Goal: Navigation & Orientation: Understand site structure

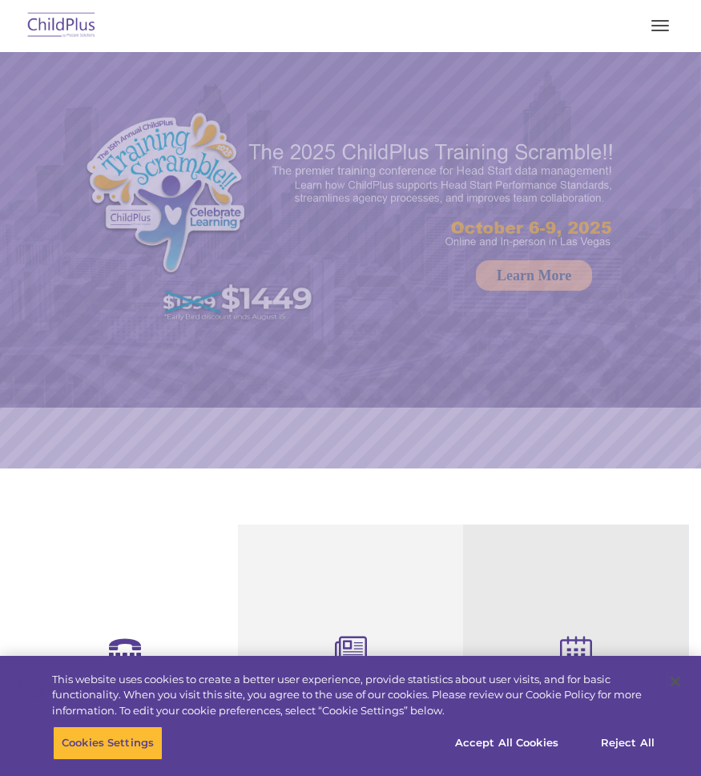
select select "MEDIUM"
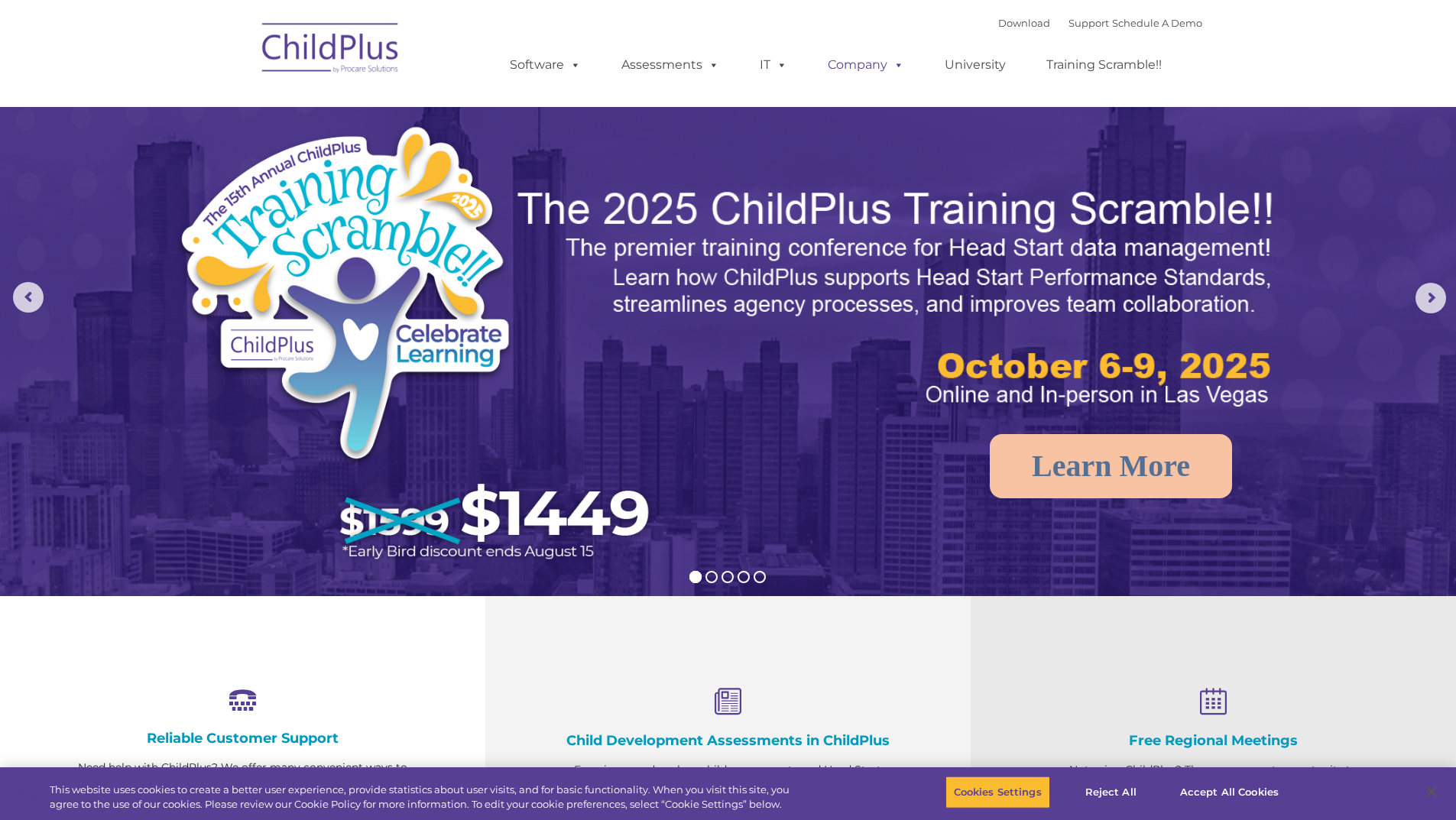
click at [668, 66] on span at bounding box center [896, 64] width 17 height 14
click at [668, 67] on link "Company" at bounding box center [865, 65] width 107 height 31
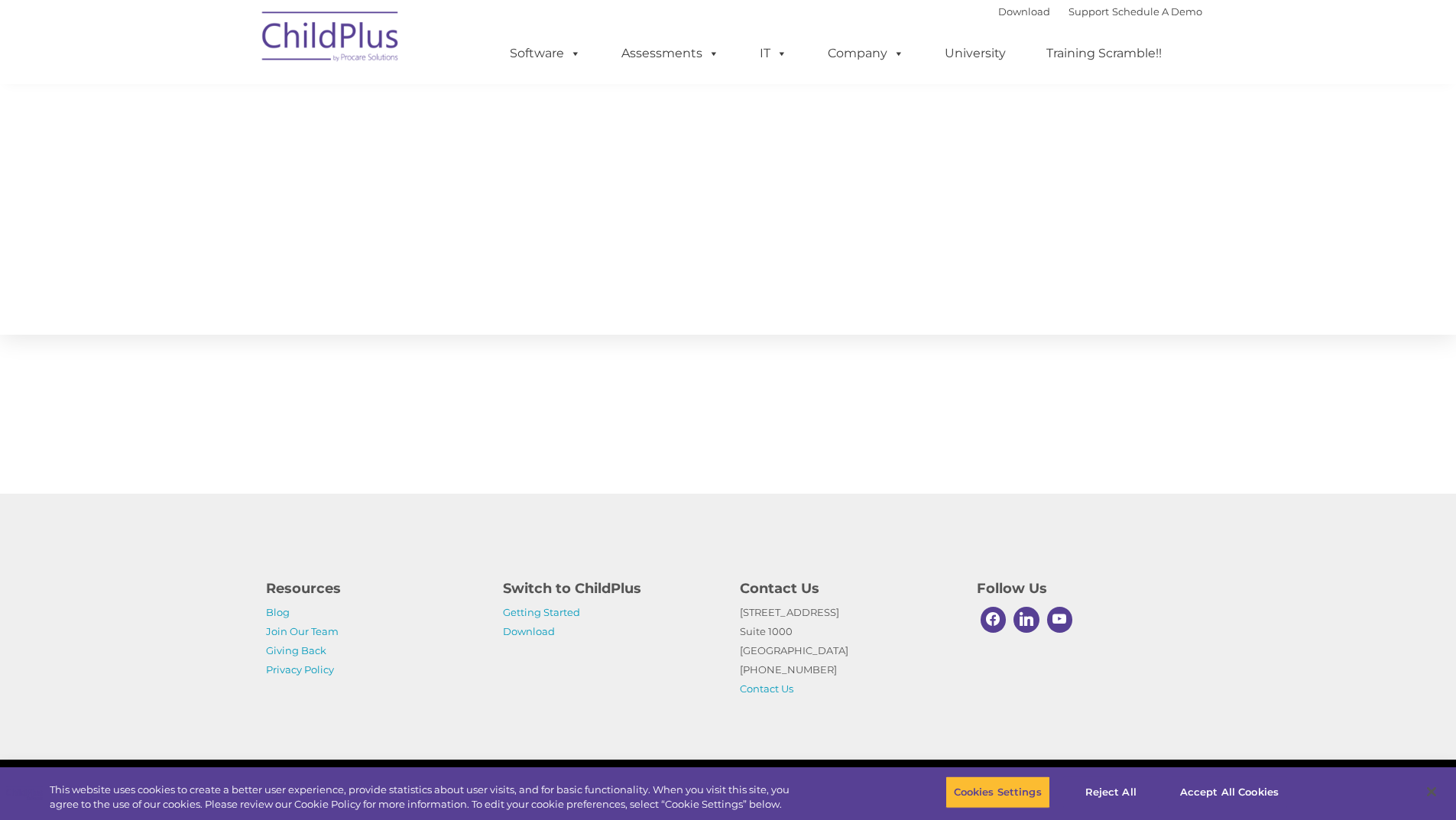
scroll to position [1723, 0]
click at [668, 740] on button "Accept All Cookies" at bounding box center [1229, 793] width 115 height 32
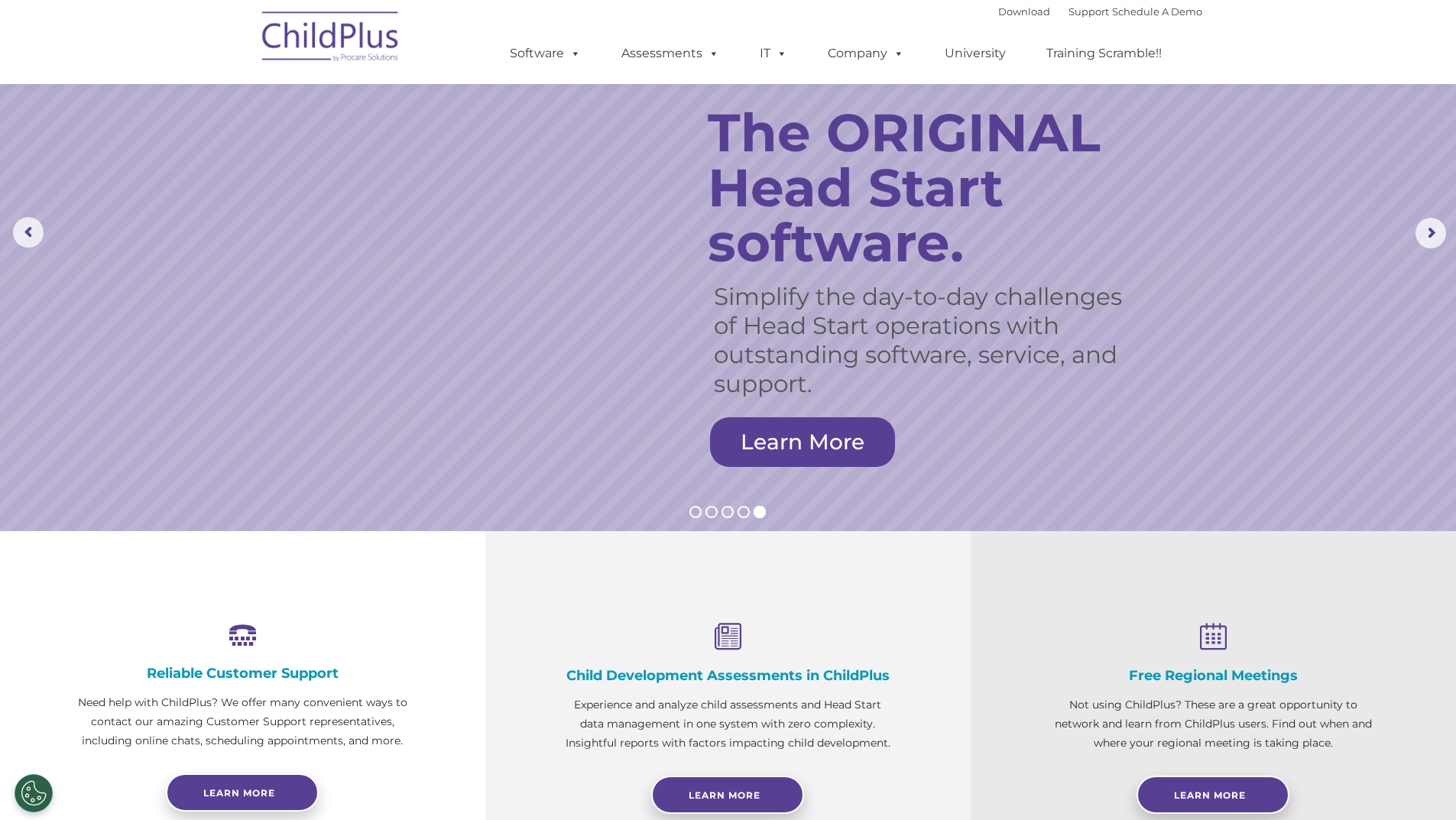
scroll to position [0, 0]
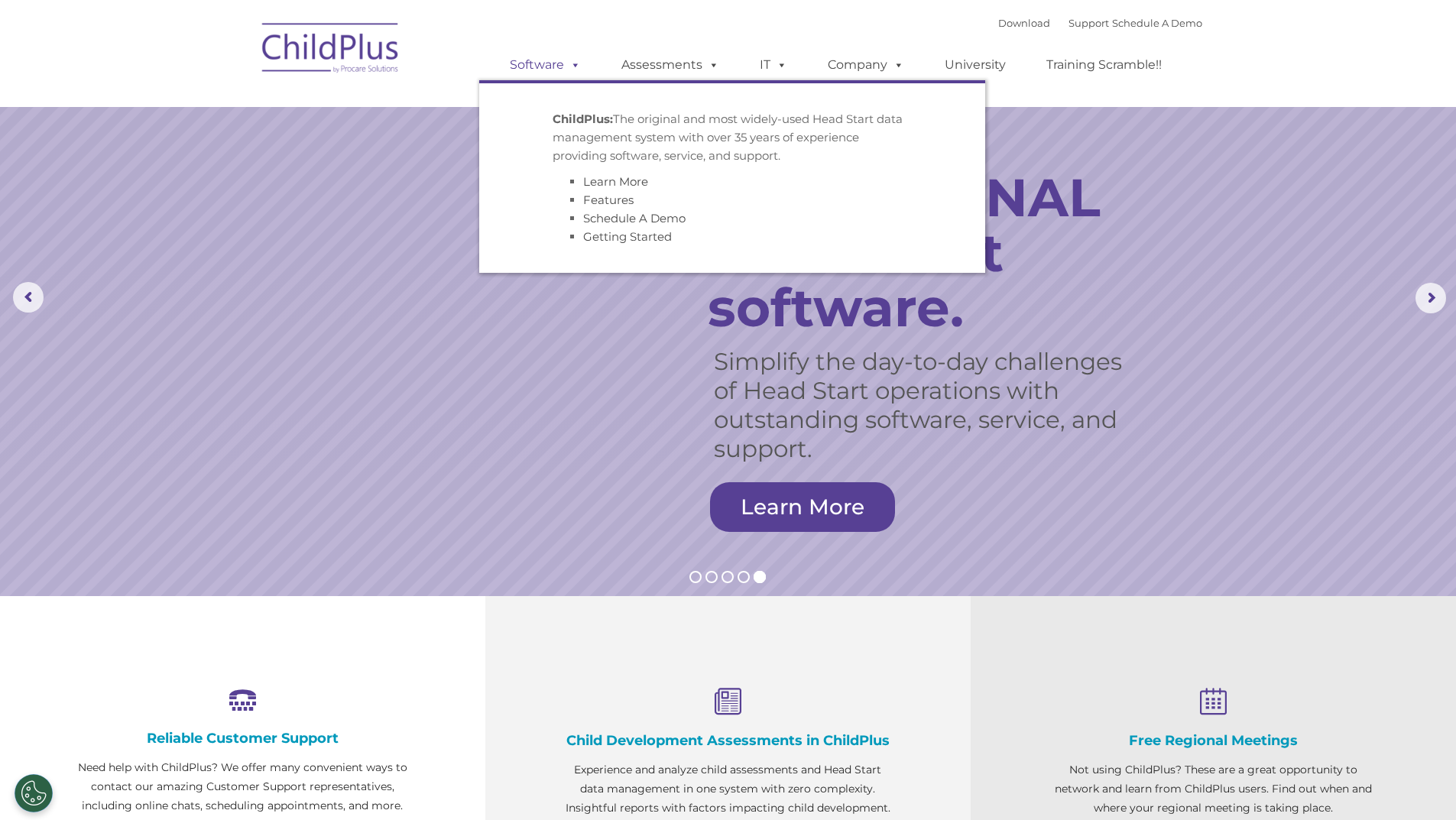
click at [538, 63] on link "Software" at bounding box center [545, 65] width 102 height 31
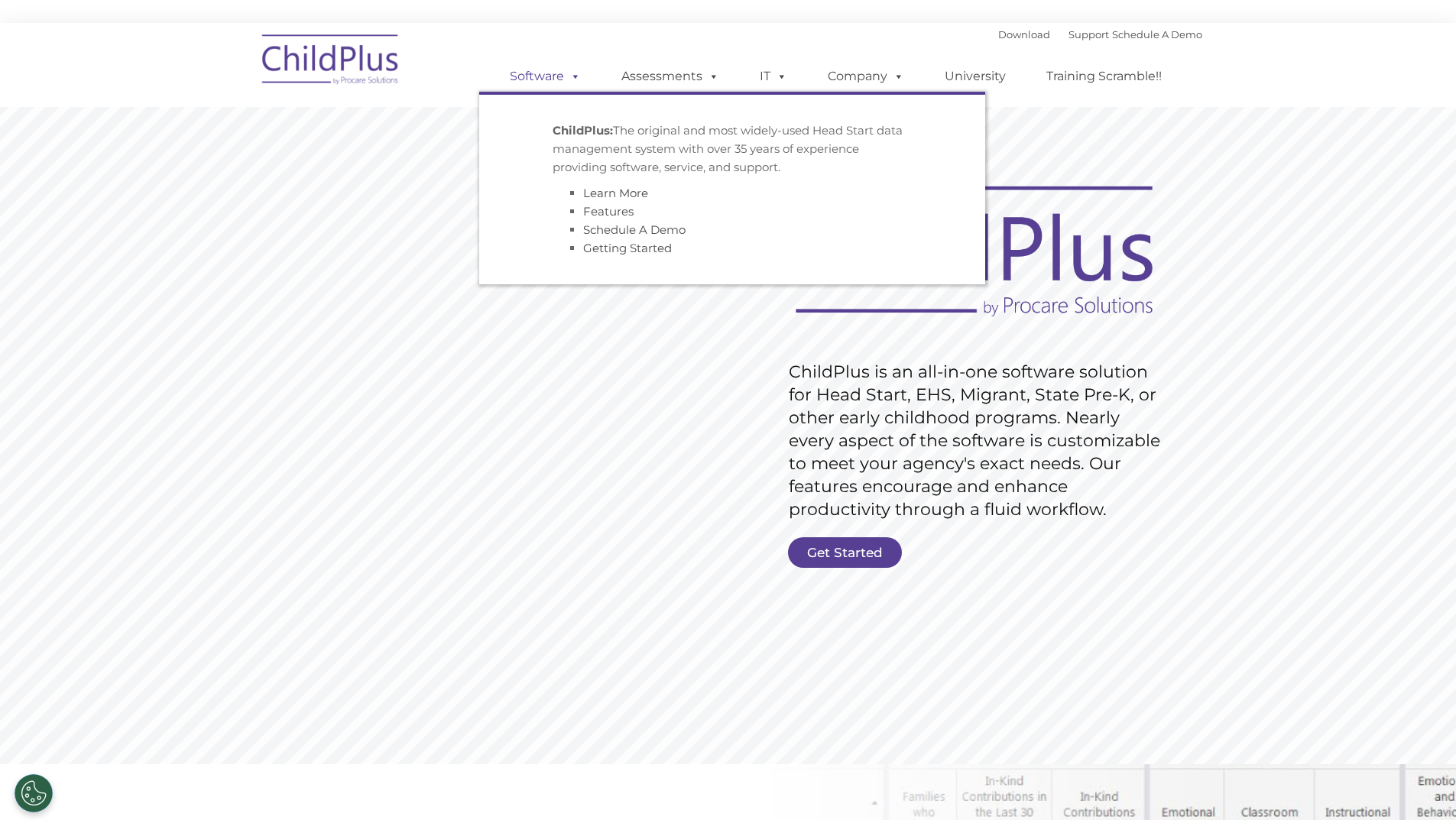
click at [547, 74] on link "Software" at bounding box center [545, 76] width 102 height 31
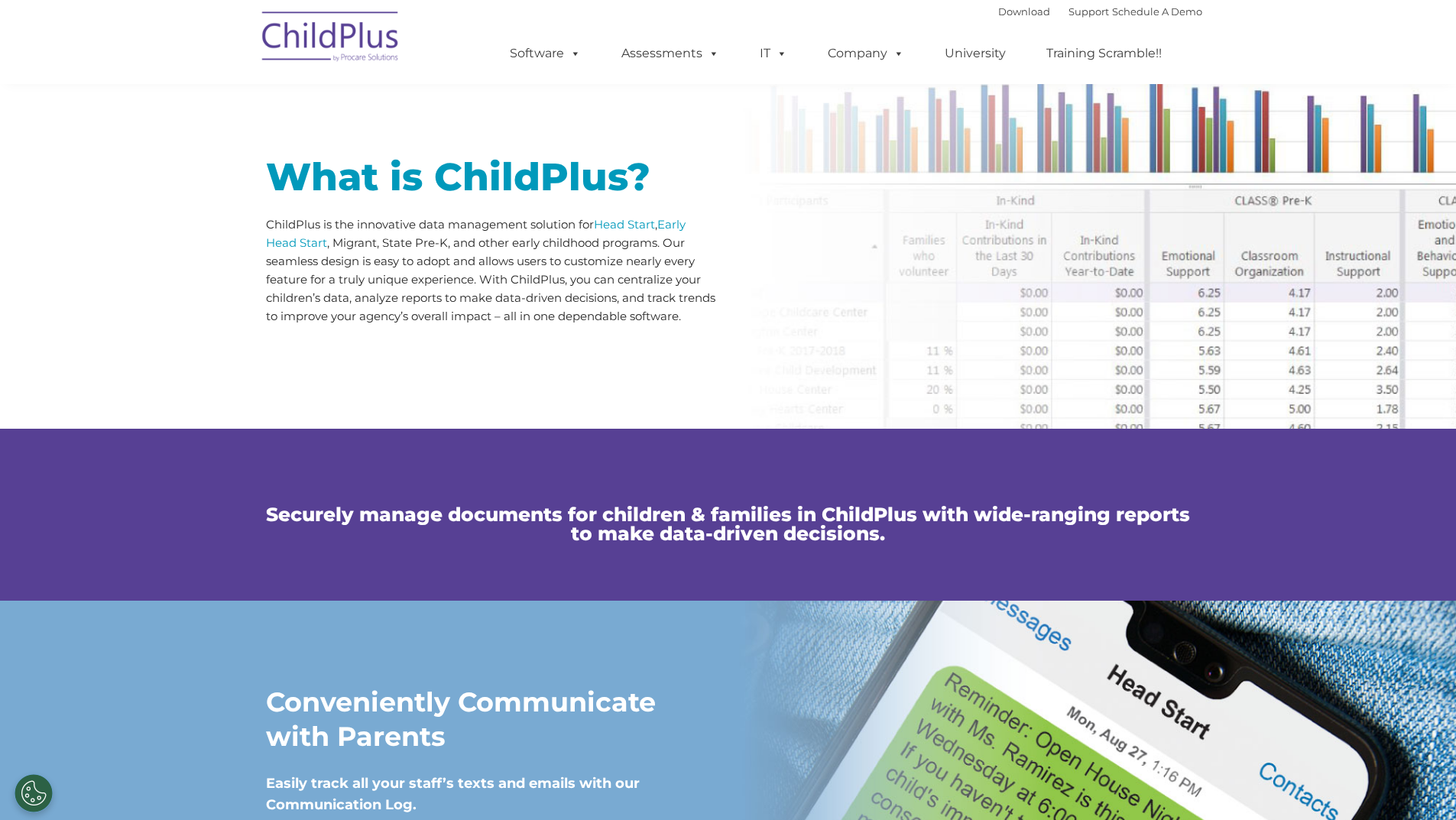
scroll to position [706, 0]
